Goal: Find specific page/section: Find specific page/section

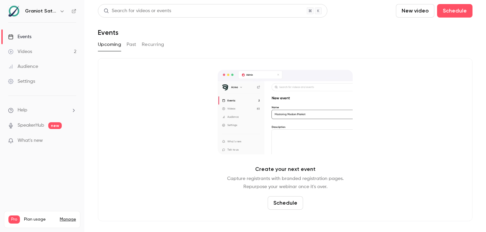
click at [32, 52] on link "Videos 2" at bounding box center [42, 51] width 84 height 15
